Goal: Task Accomplishment & Management: Use online tool/utility

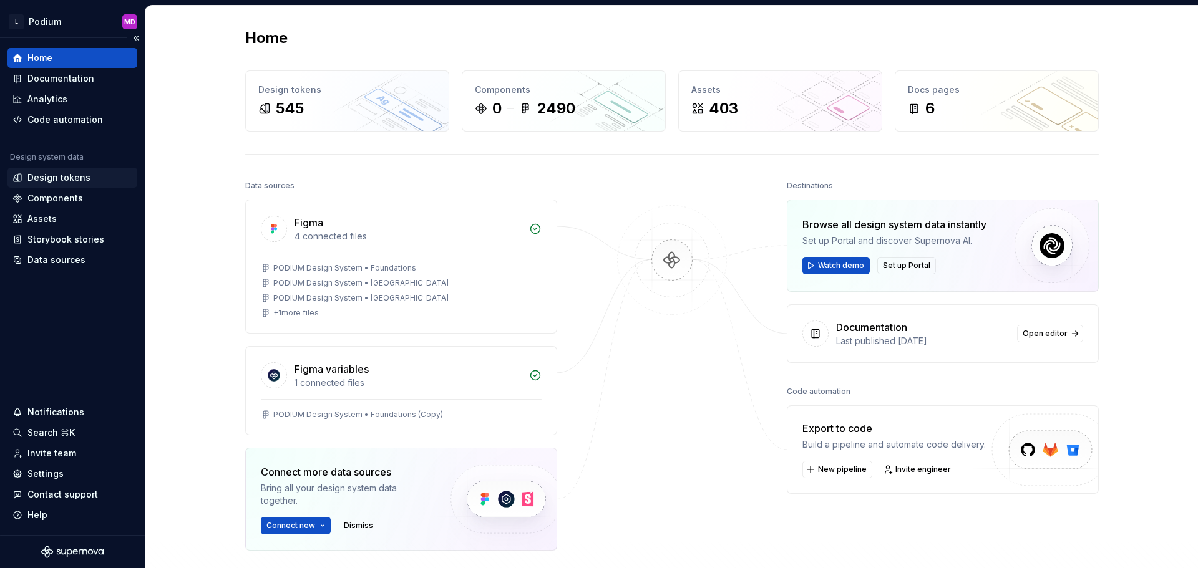
click at [65, 175] on div "Design tokens" at bounding box center [58, 178] width 63 height 12
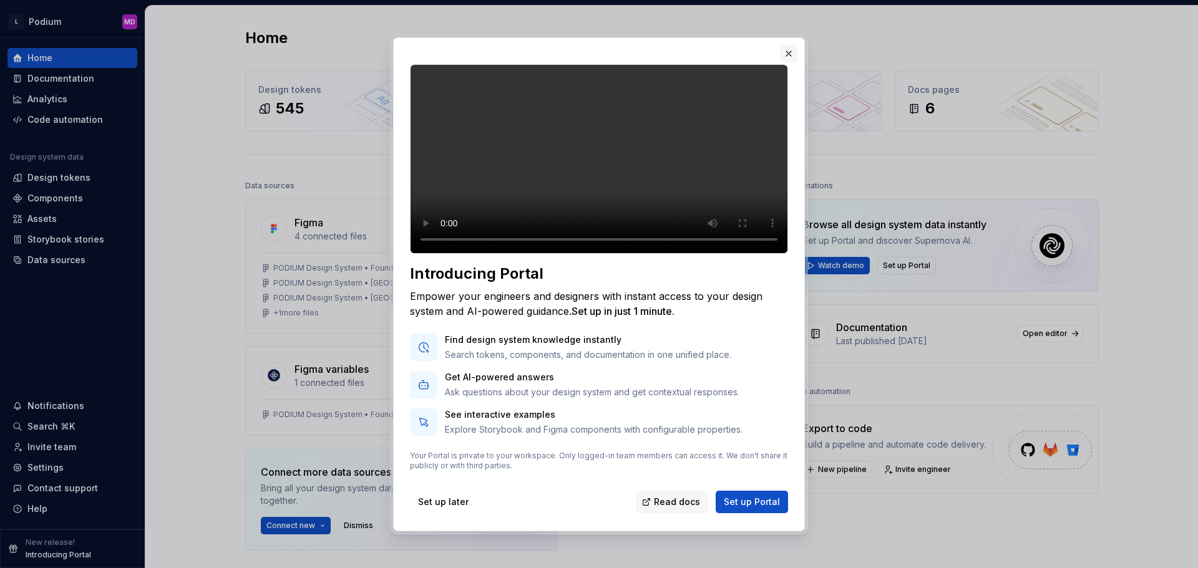
click at [791, 62] on button "button" at bounding box center [788, 53] width 17 height 17
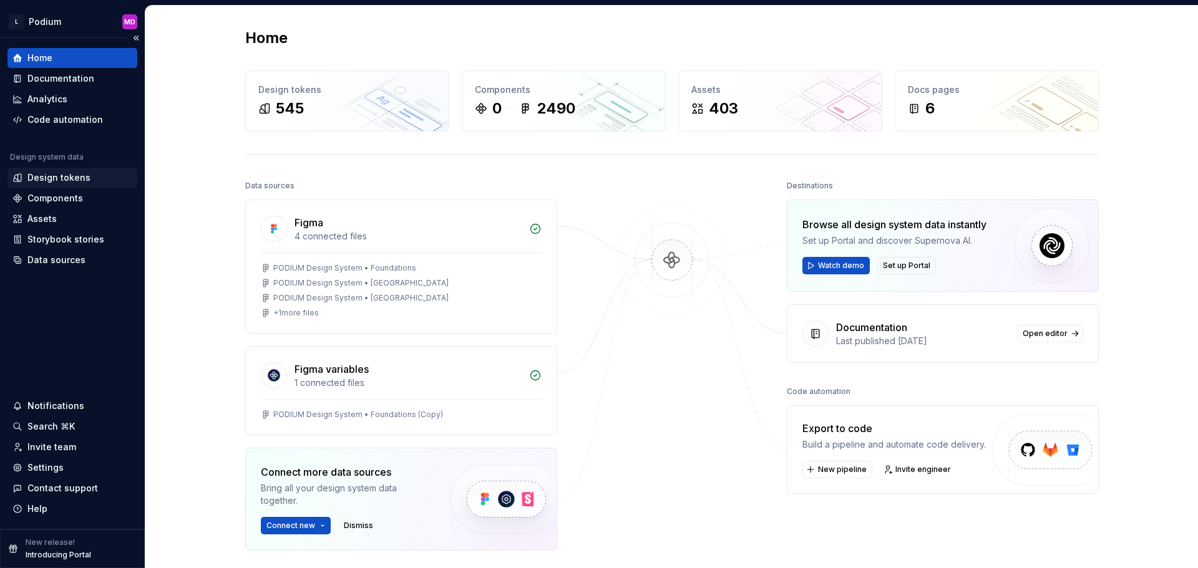
click at [77, 182] on div "Design tokens" at bounding box center [58, 178] width 63 height 12
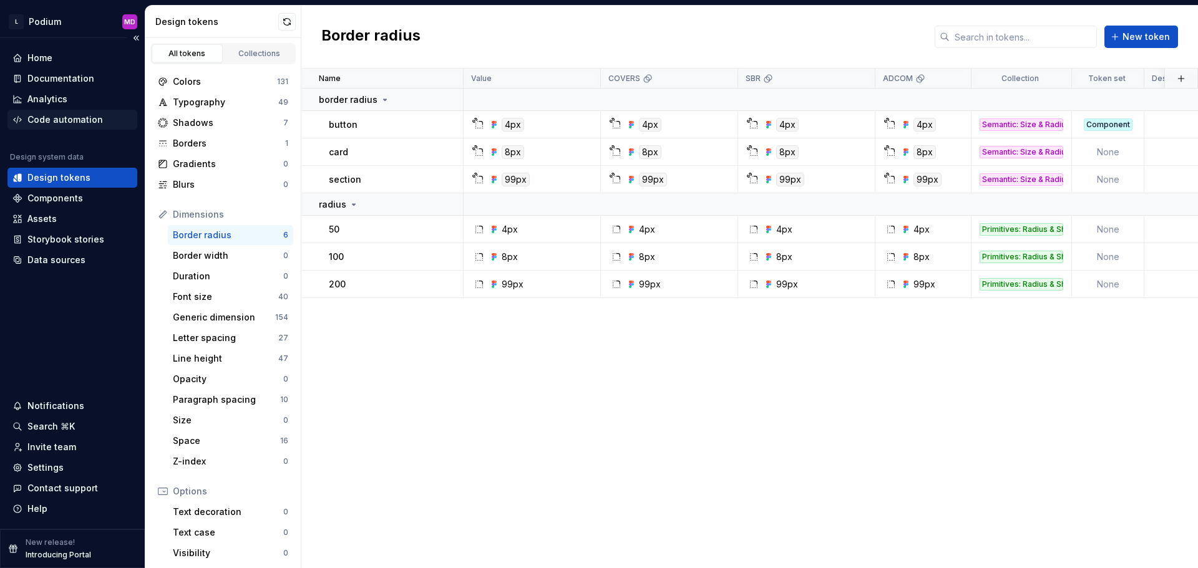
click at [52, 120] on div "Code automation" at bounding box center [65, 120] width 76 height 12
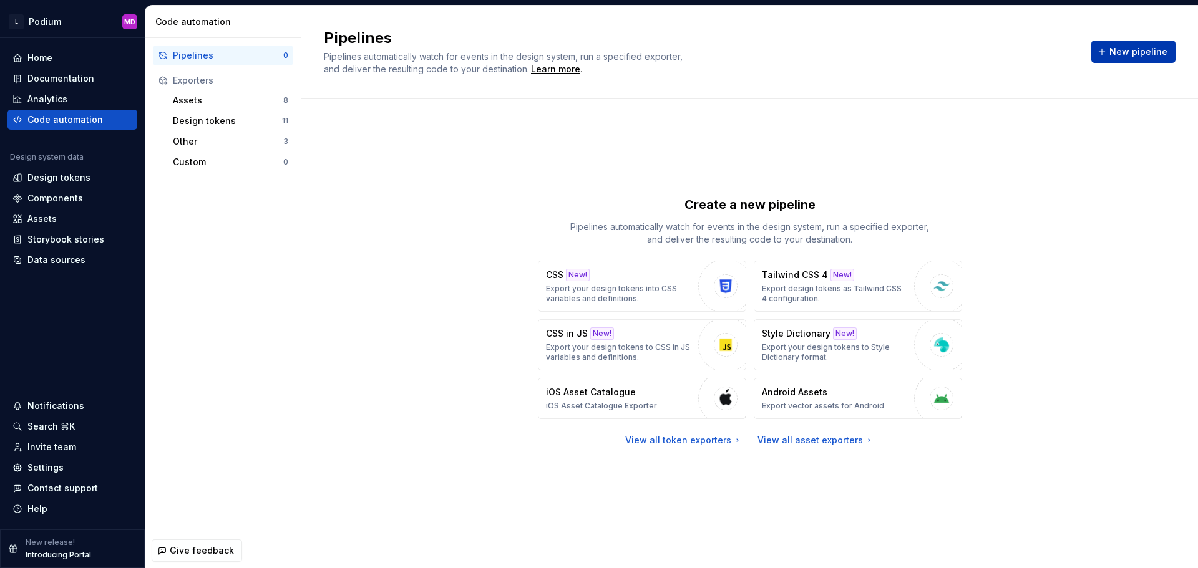
click at [1131, 51] on span "New pipeline" at bounding box center [1138, 52] width 58 height 12
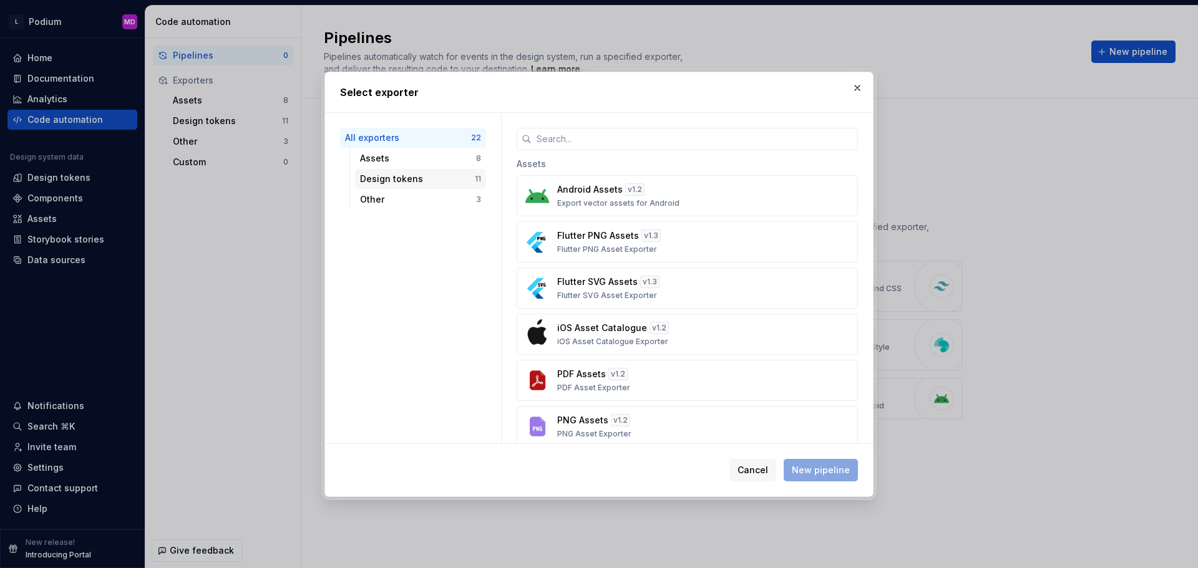
click at [444, 185] on div "Design tokens 11" at bounding box center [420, 179] width 131 height 20
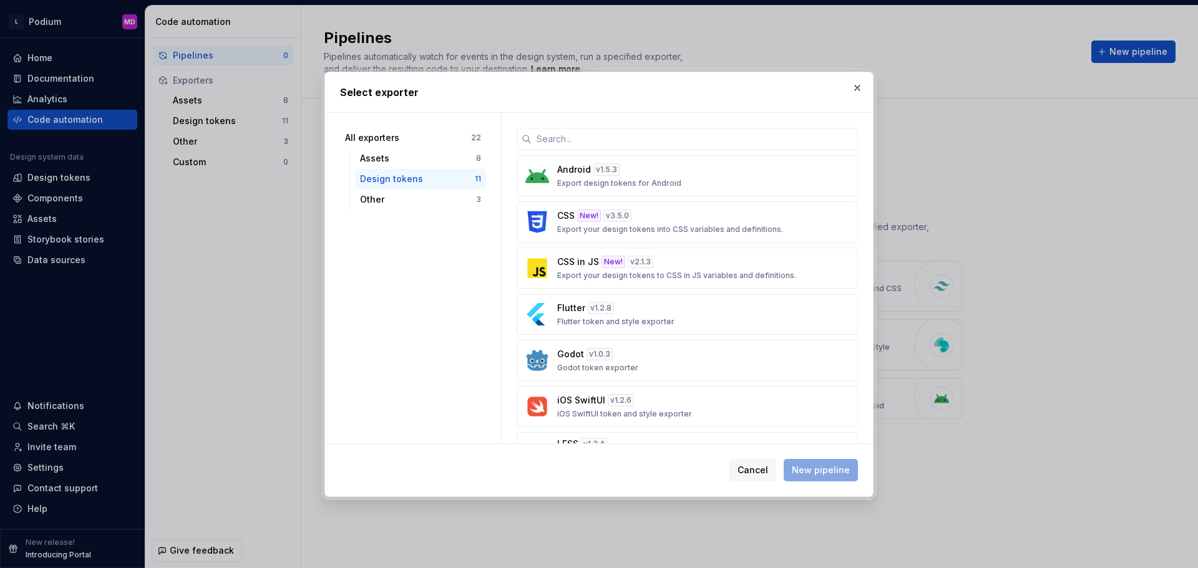
scroll to position [235, 0]
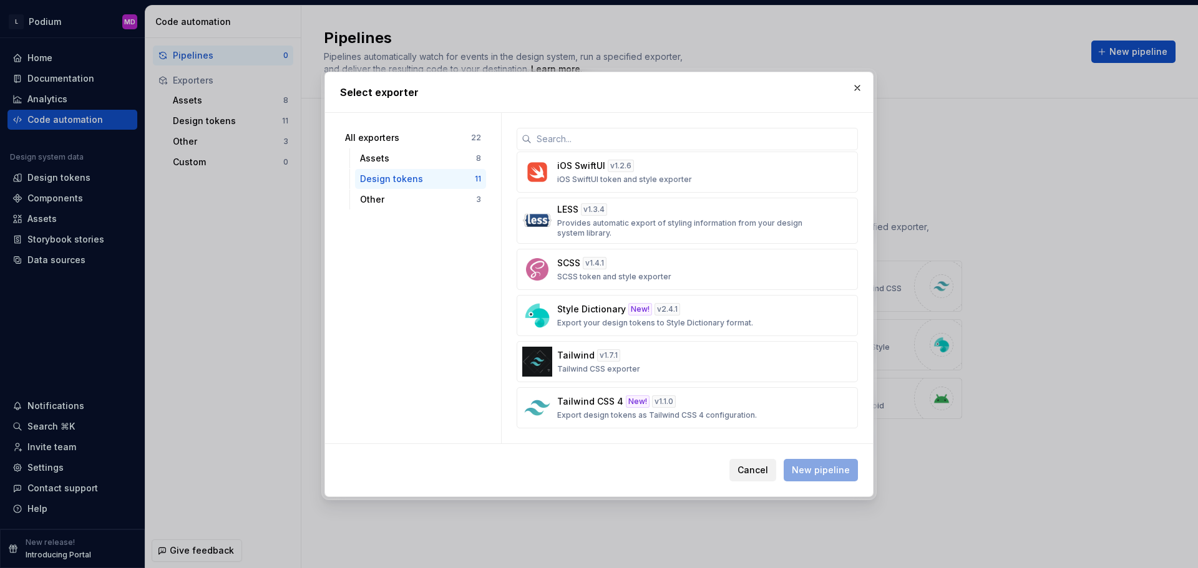
click at [759, 467] on span "Cancel" at bounding box center [753, 470] width 31 height 12
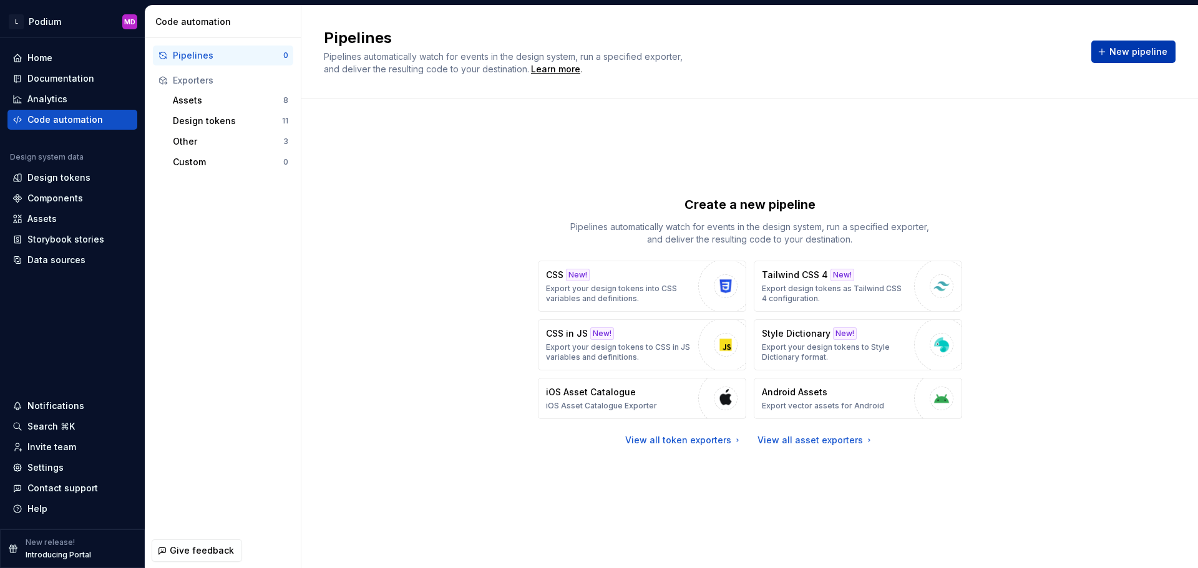
click at [1143, 56] on span "New pipeline" at bounding box center [1138, 52] width 58 height 12
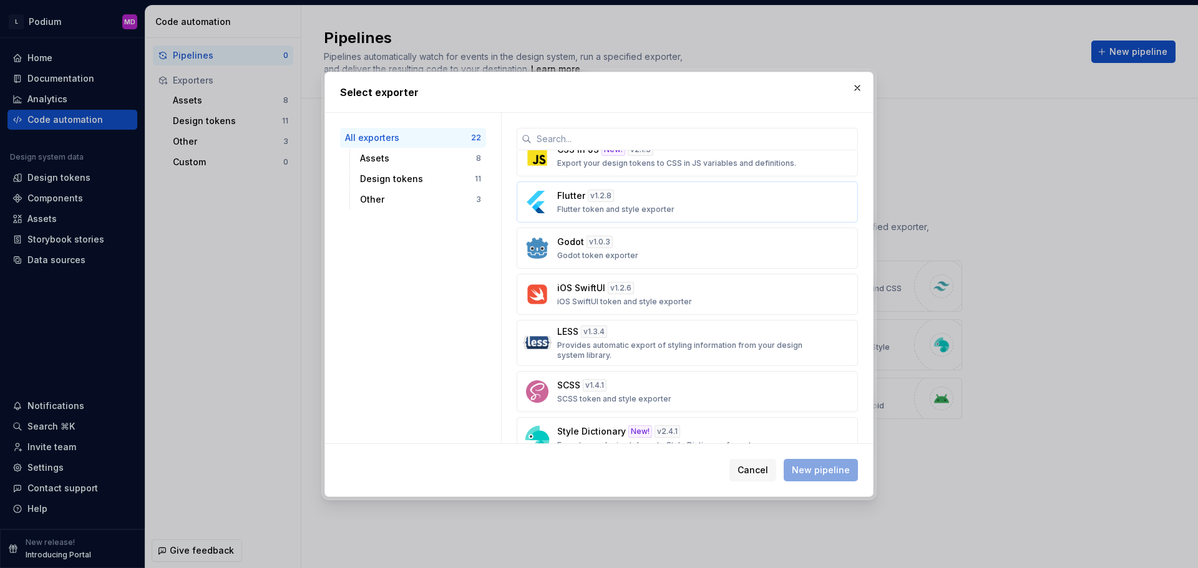
scroll to position [562, 0]
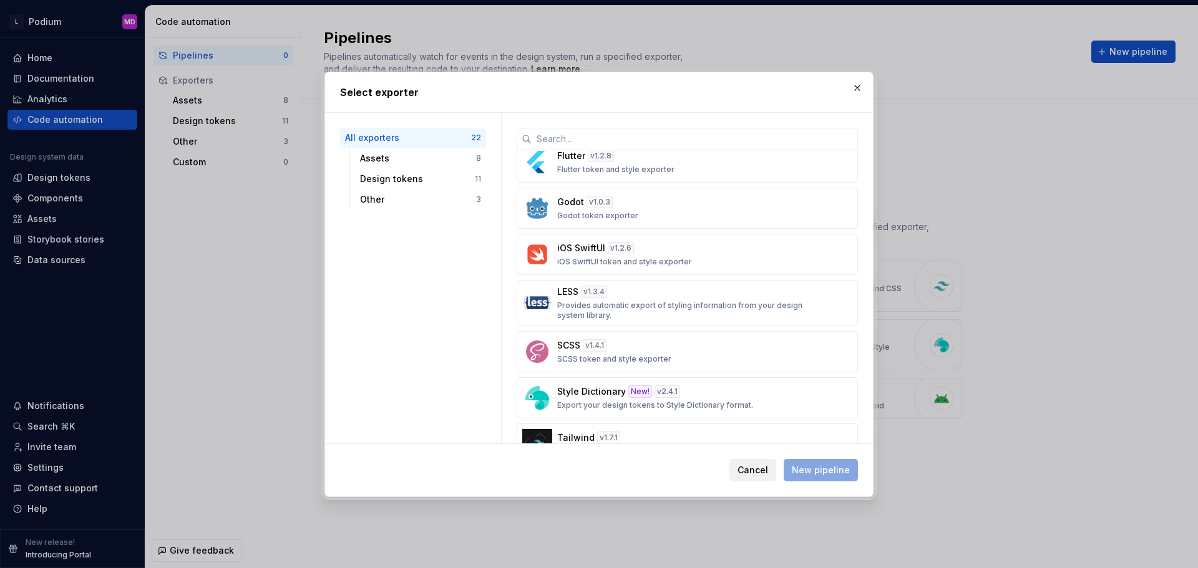
click at [743, 477] on button "Cancel" at bounding box center [752, 470] width 47 height 22
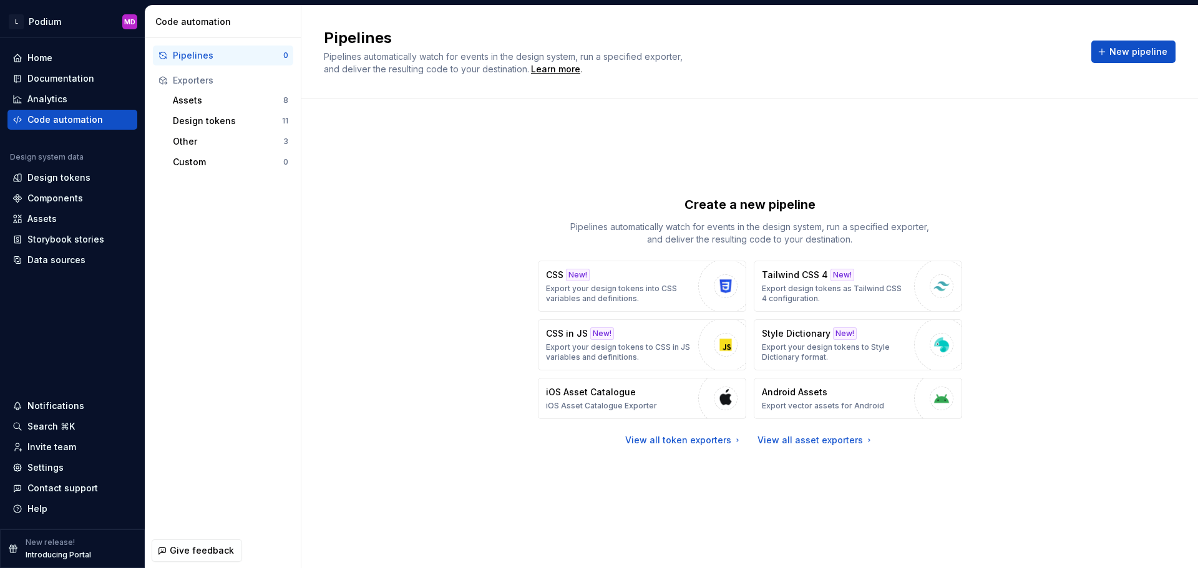
click at [1071, 401] on div "Create a new pipeline Pipelines automatically watch for events in the design sy…" at bounding box center [750, 321] width 852 height 400
click at [340, 233] on div "Create a new pipeline Pipelines automatically watch for events in the design sy…" at bounding box center [750, 321] width 852 height 400
click at [299, 391] on div "Pipelines 0 Exporters Assets 8 Design tokens 11 Other 3 Custom 0" at bounding box center [222, 285] width 155 height 495
click at [1096, 356] on div "Create a new pipeline Pipelines automatically watch for events in the design sy…" at bounding box center [750, 321] width 852 height 400
click at [56, 485] on div "Contact support" at bounding box center [62, 488] width 71 height 12
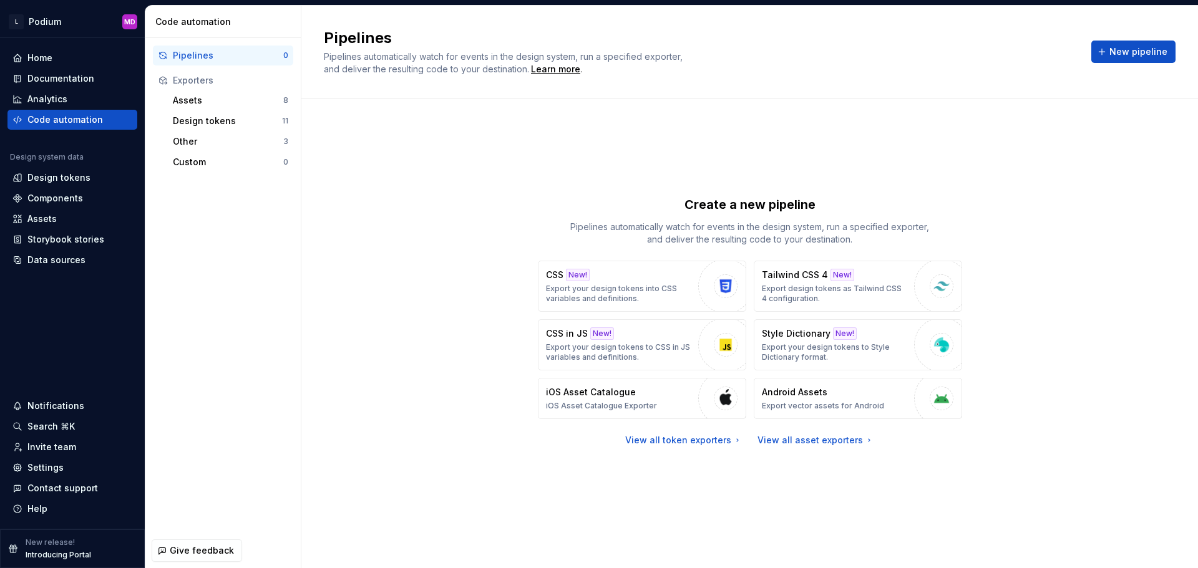
scroll to position [0, 0]
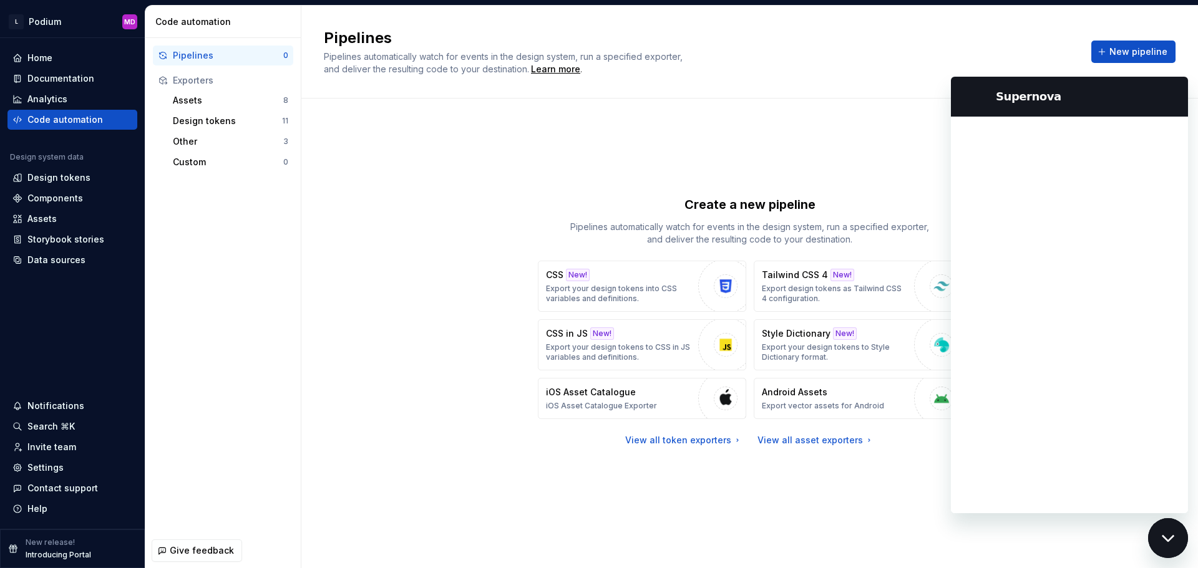
click at [1168, 548] on div "Close messaging window" at bounding box center [1167, 538] width 37 height 37
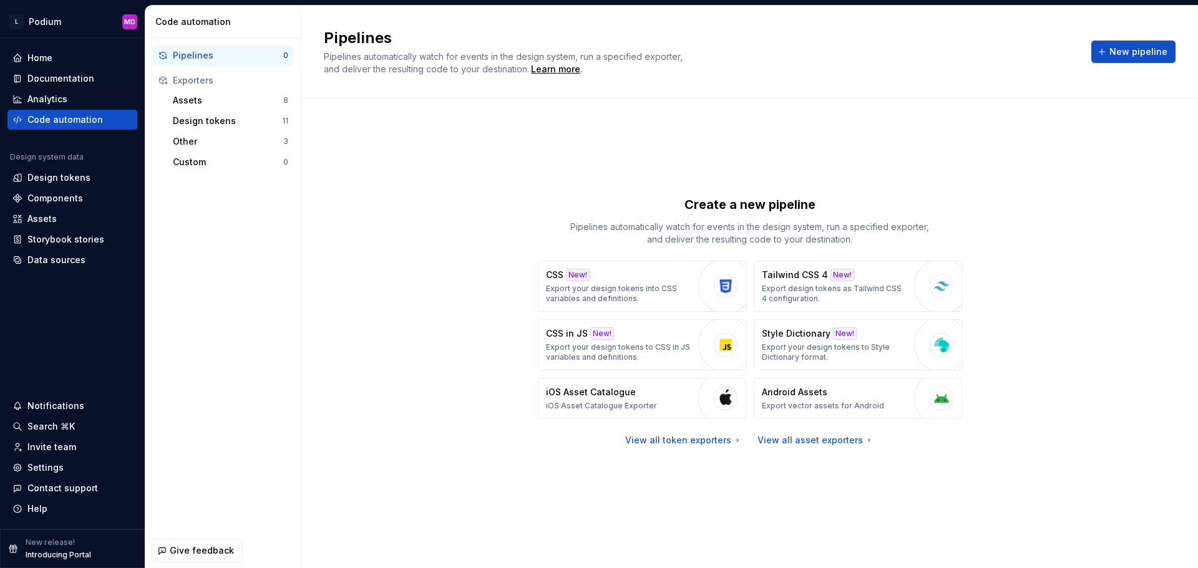
click at [495, 182] on div "Create a new pipeline Pipelines automatically watch for events in the design sy…" at bounding box center [750, 321] width 852 height 400
drag, startPoint x: 255, startPoint y: 0, endPoint x: 1005, endPoint y: 99, distance: 755.9
click at [1086, 99] on div "Create a new pipeline Pipelines automatically watch for events in the design sy…" at bounding box center [750, 334] width 852 height 470
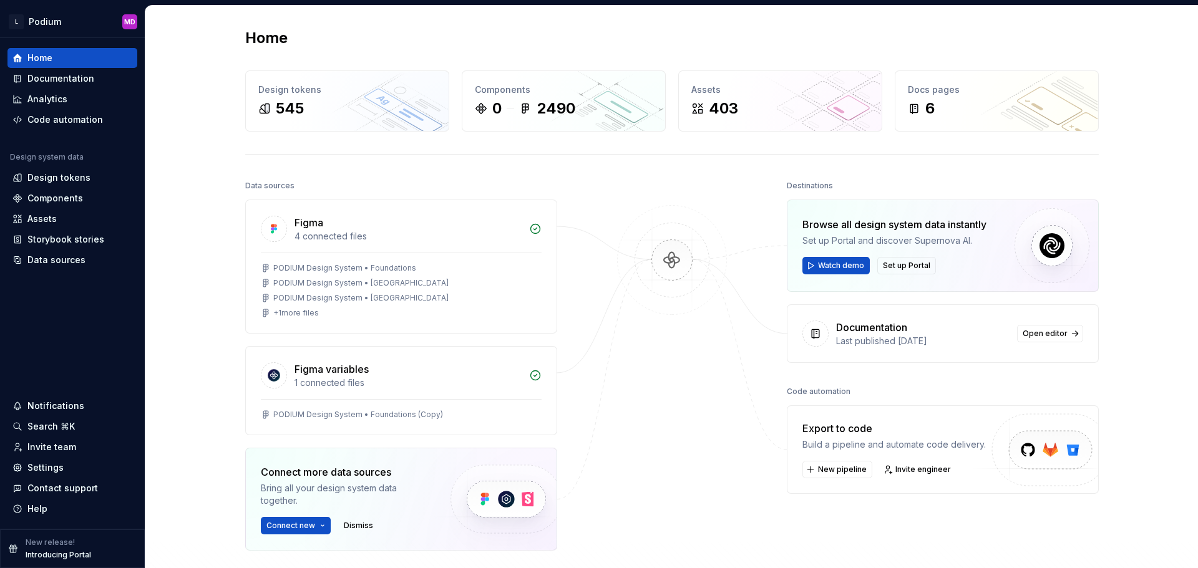
click at [638, 252] on img at bounding box center [672, 272] width 121 height 135
